Goal: Task Accomplishment & Management: Manage account settings

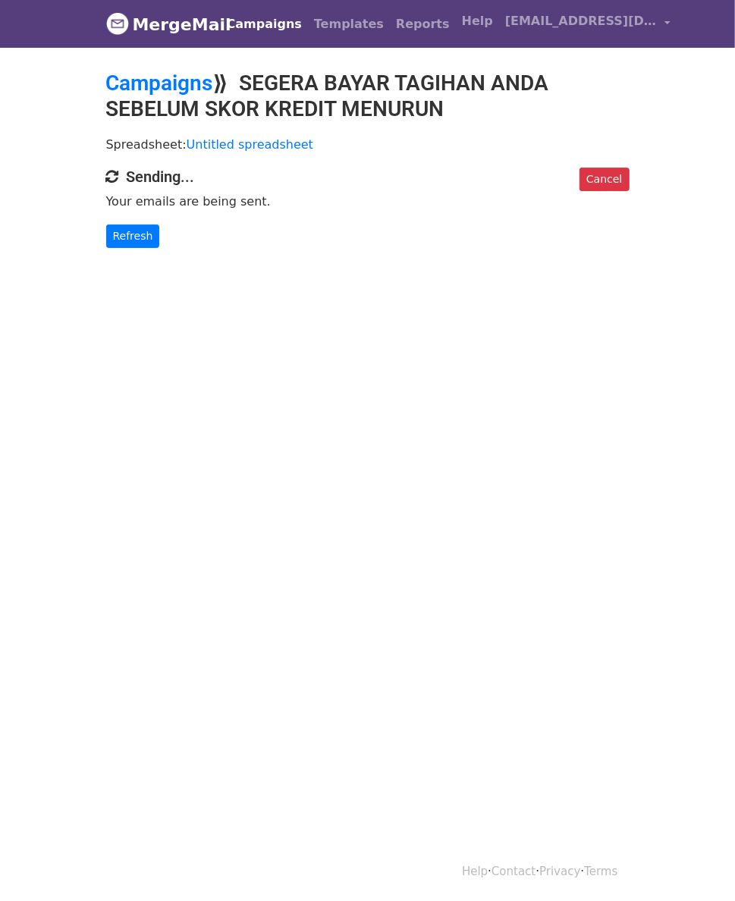
drag, startPoint x: 1199, startPoint y: 149, endPoint x: 585, endPoint y: 181, distance: 614.4
click at [501, 165] on div "Spreadsheet: Untitled spreadsheet" at bounding box center [368, 148] width 546 height 39
click at [106, 245] on link "Refresh" at bounding box center [133, 236] width 54 height 24
click at [106, 242] on link "Refresh" at bounding box center [133, 236] width 54 height 24
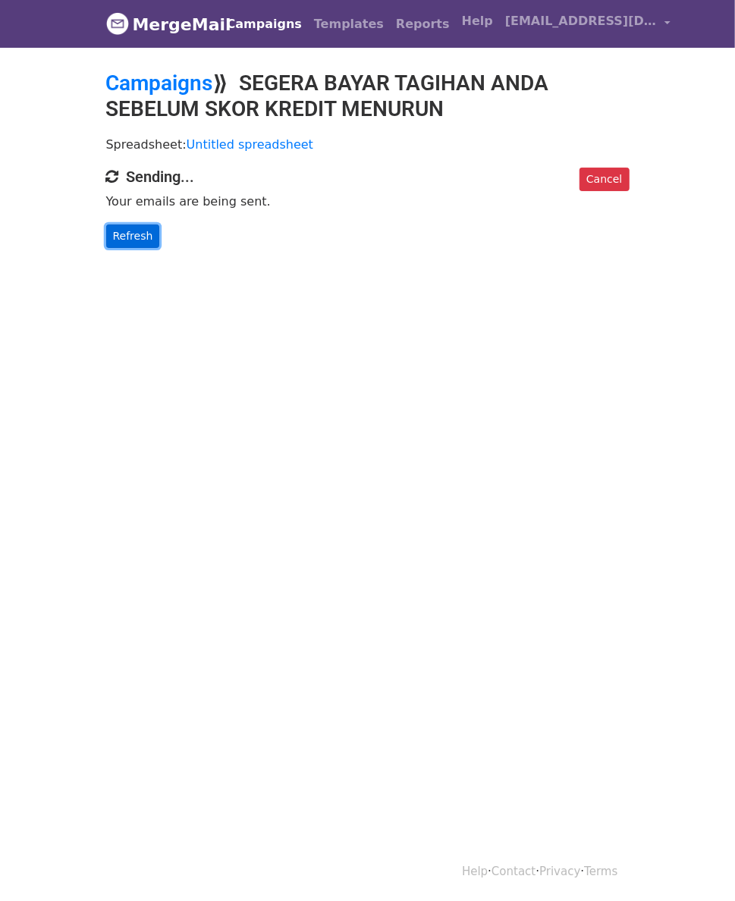
click at [106, 235] on link "Refresh" at bounding box center [133, 236] width 54 height 24
click at [106, 232] on link "Refresh" at bounding box center [133, 236] width 54 height 24
click at [390, 33] on link "Reports" at bounding box center [423, 24] width 66 height 30
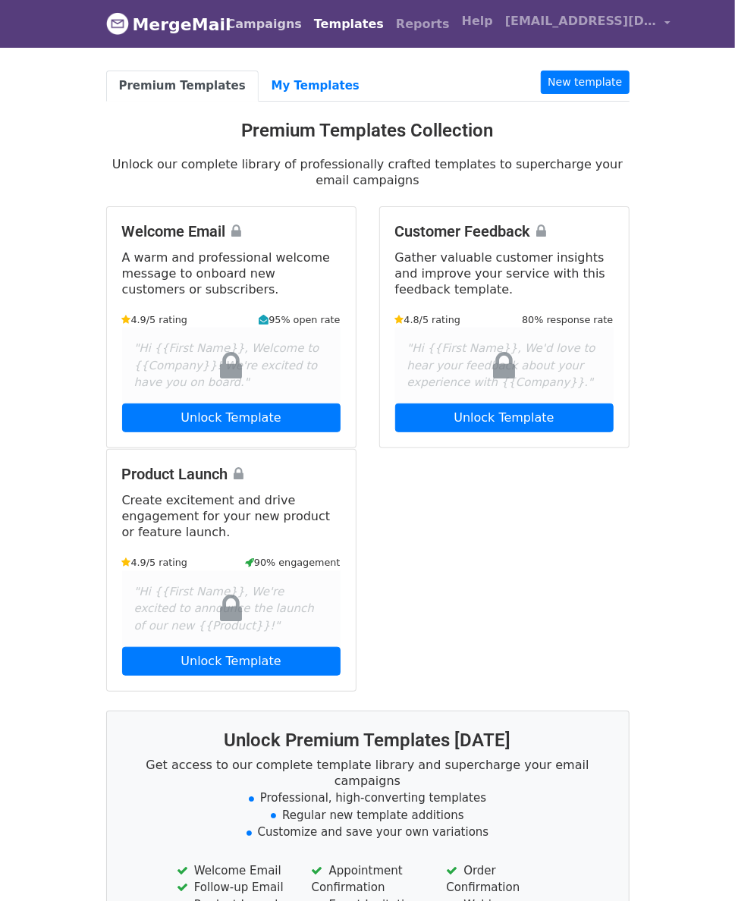
click at [221, 36] on link "Campaigns" at bounding box center [264, 24] width 87 height 30
click at [221, 33] on link "Campaigns" at bounding box center [264, 24] width 87 height 30
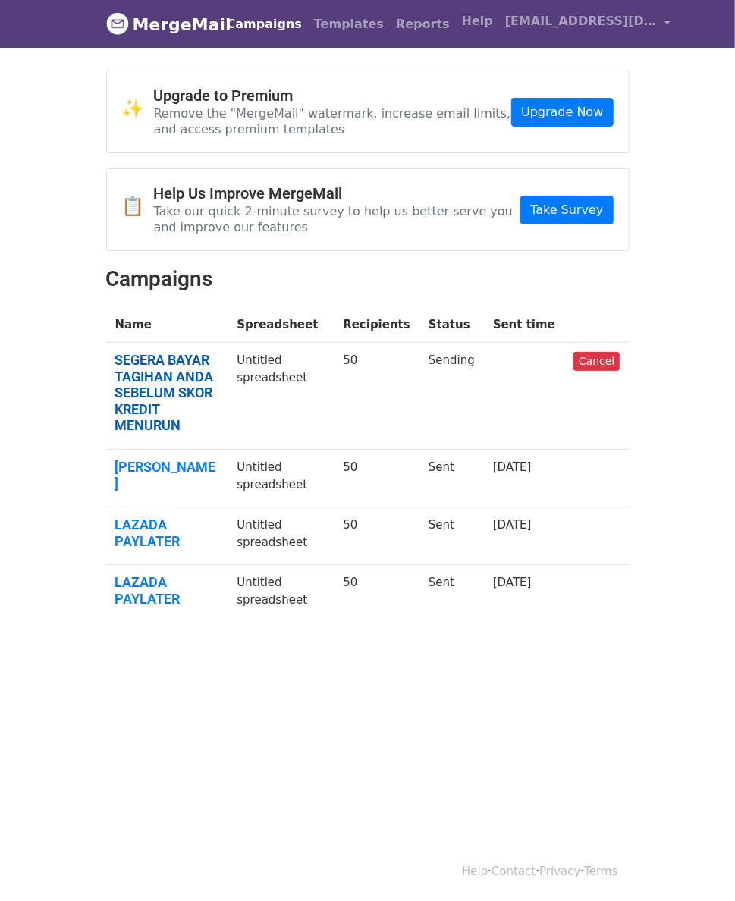
click at [134, 352] on link "SEGERA BAYAR TAGIHAN ANDA SEBELUM SKOR KREDIT MENURUN" at bounding box center [167, 393] width 104 height 82
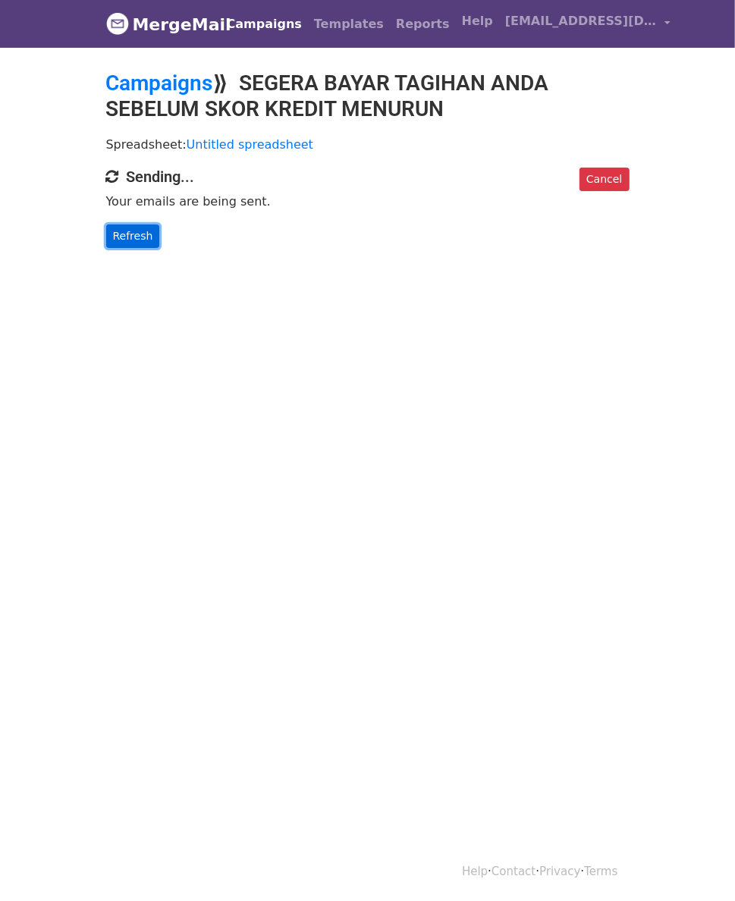
click at [106, 237] on link "Refresh" at bounding box center [133, 236] width 54 height 24
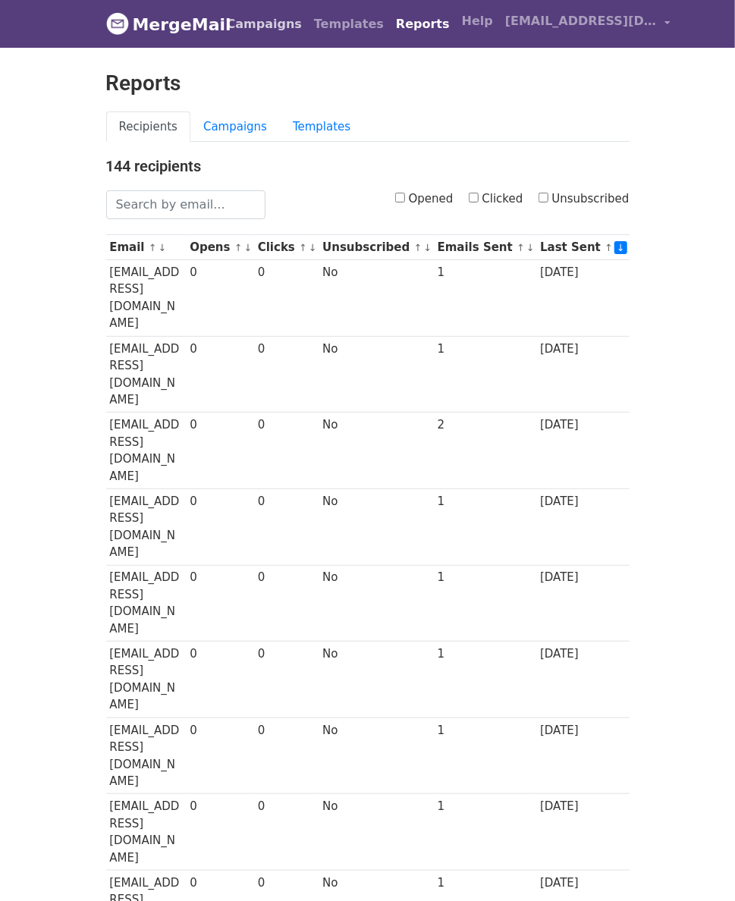
click at [221, 21] on link "Campaigns" at bounding box center [264, 24] width 87 height 30
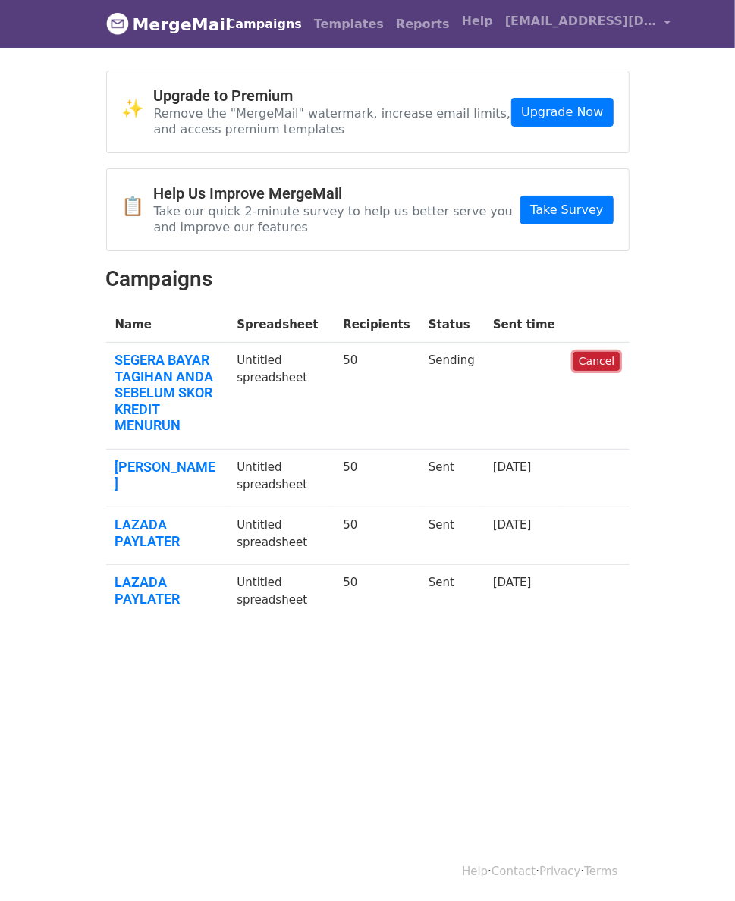
click at [620, 352] on link "Cancel" at bounding box center [596, 361] width 46 height 19
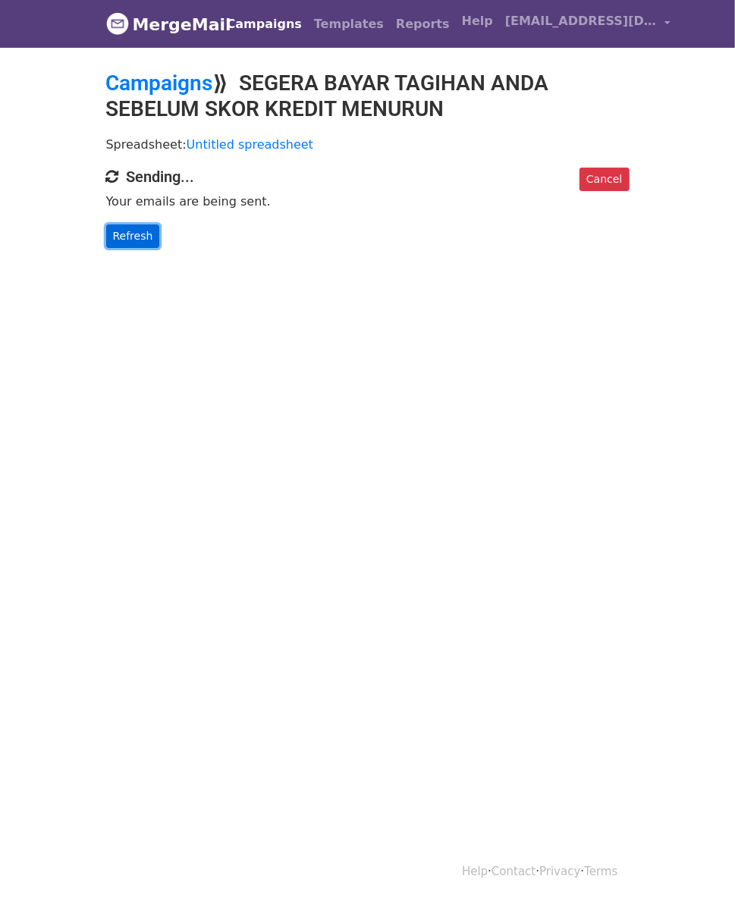
click at [106, 233] on link "Refresh" at bounding box center [133, 236] width 54 height 24
